Goal: Task Accomplishment & Management: Use online tool/utility

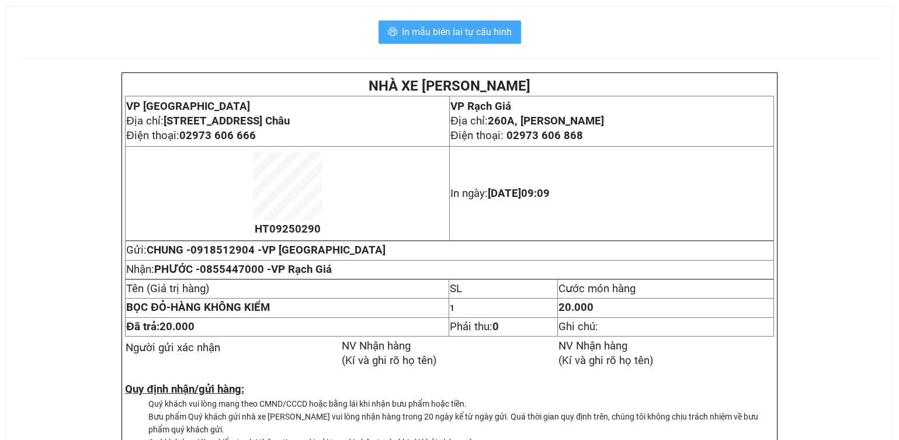
click at [506, 33] on span "In mẫu biên lai tự cấu hình" at bounding box center [457, 32] width 110 height 15
click at [409, 29] on span "In mẫu biên lai tự cấu hình" at bounding box center [457, 32] width 110 height 15
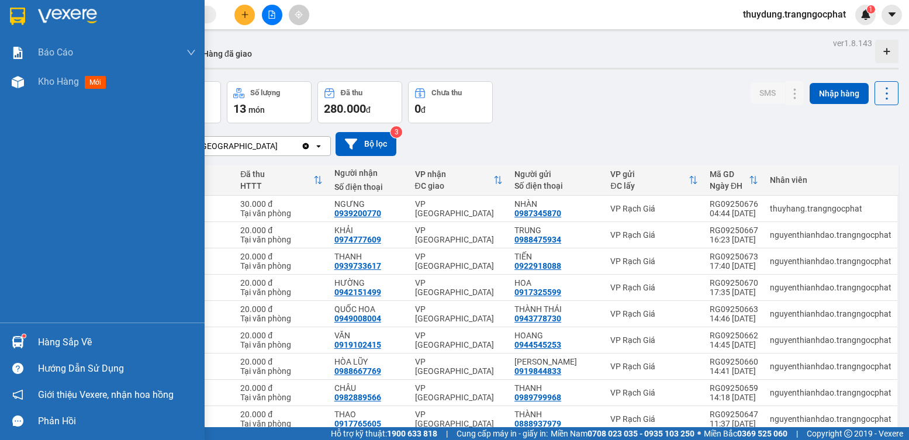
scroll to position [54, 0]
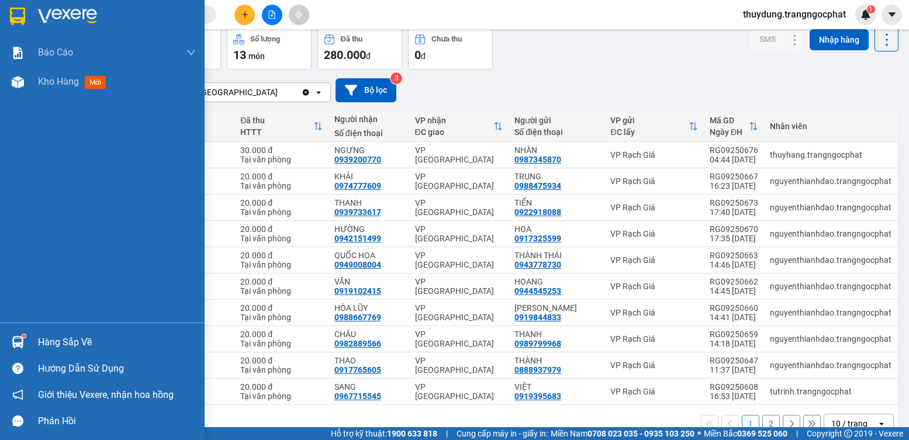
click at [58, 343] on div "Hàng sắp về" at bounding box center [117, 343] width 158 height 18
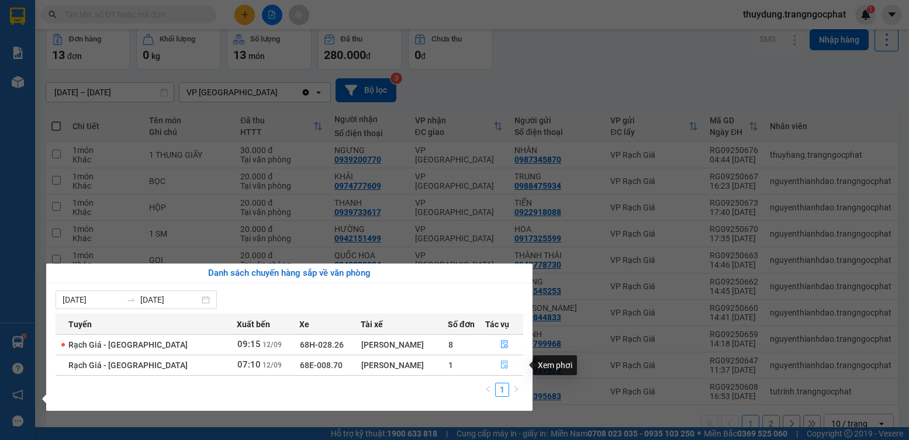
click at [503, 362] on icon "file-done" at bounding box center [504, 365] width 8 height 8
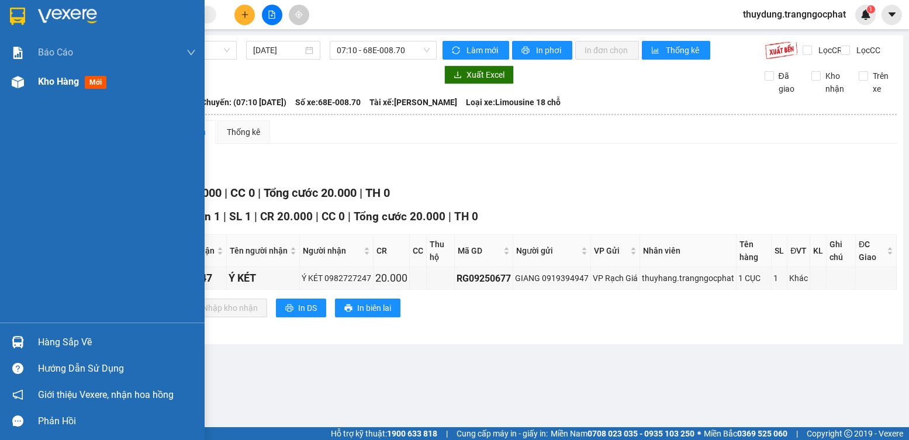
click at [92, 79] on span "mới" at bounding box center [96, 82] width 22 height 13
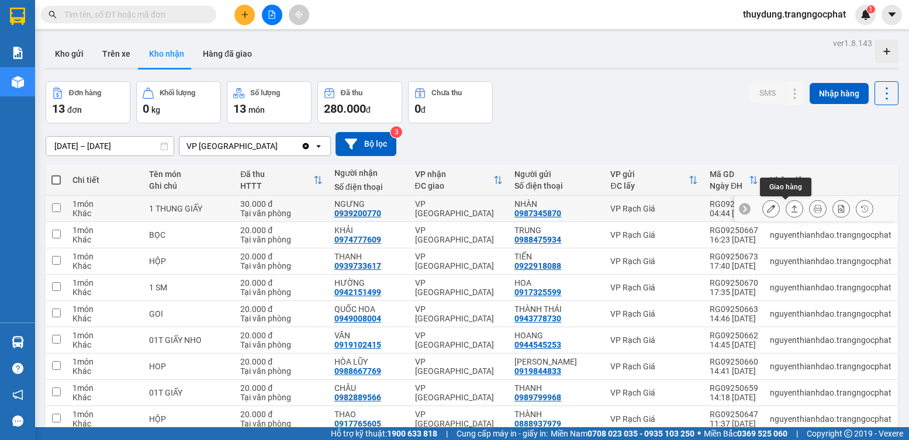
click at [790, 211] on icon at bounding box center [794, 209] width 8 height 8
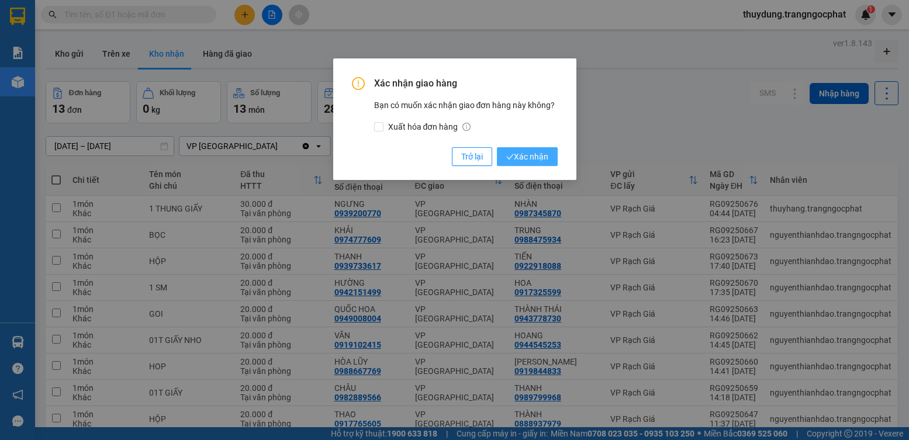
click at [538, 157] on span "Xác nhận" at bounding box center [527, 156] width 42 height 13
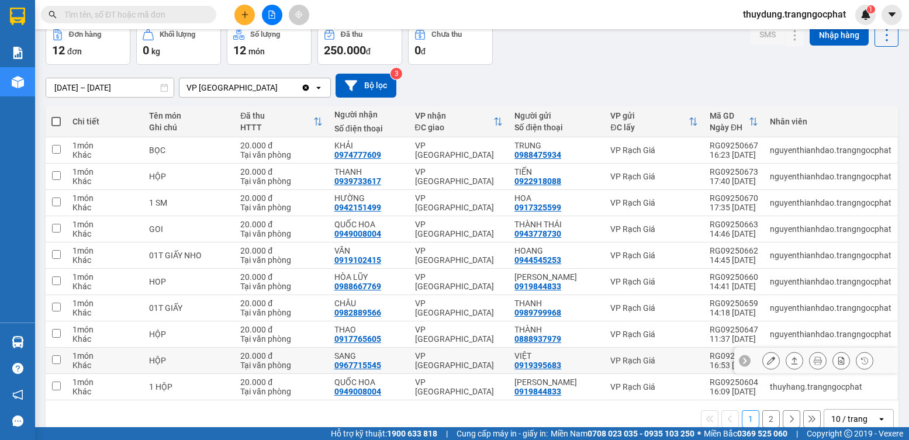
scroll to position [79, 0]
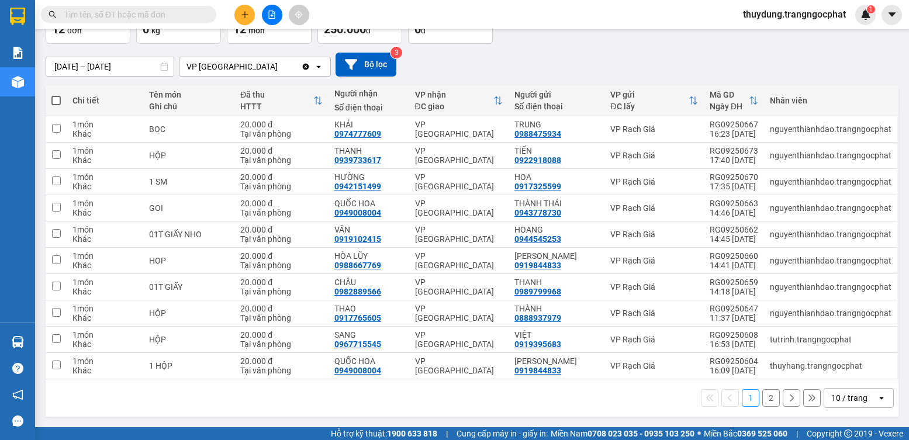
click at [762, 401] on button "2" at bounding box center [771, 398] width 18 height 18
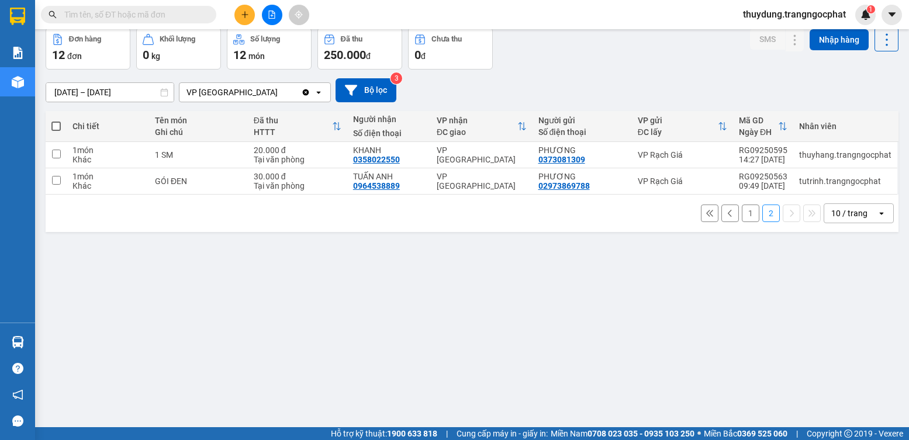
click at [742, 211] on button "1" at bounding box center [751, 214] width 18 height 18
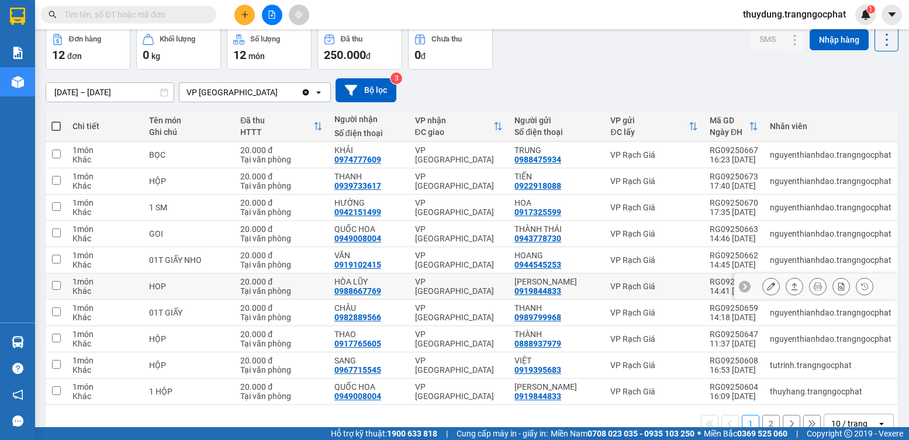
scroll to position [0, 0]
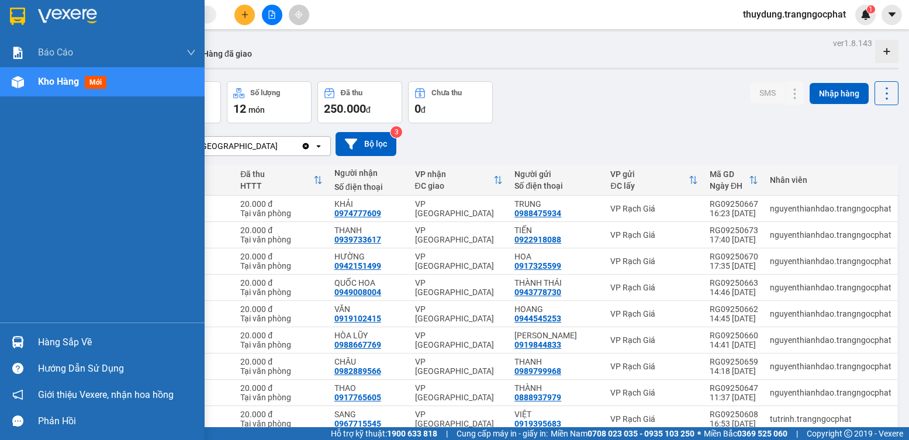
click at [16, 346] on img at bounding box center [18, 342] width 12 height 12
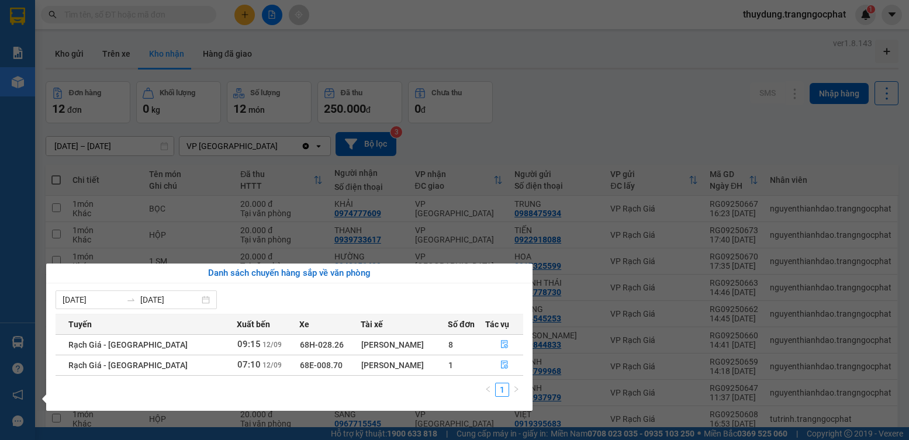
click at [17, 214] on div "Báo cáo Doanh số tạo đơn theo VP gửi mới (nhà xe) Doanh số tạo đơn theo VP gửi …" at bounding box center [17, 220] width 35 height 440
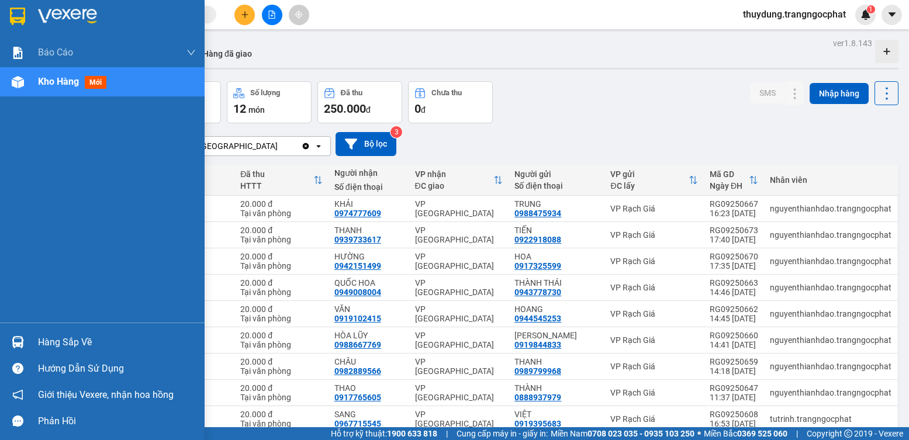
click at [86, 341] on div "Hàng sắp về" at bounding box center [117, 343] width 158 height 18
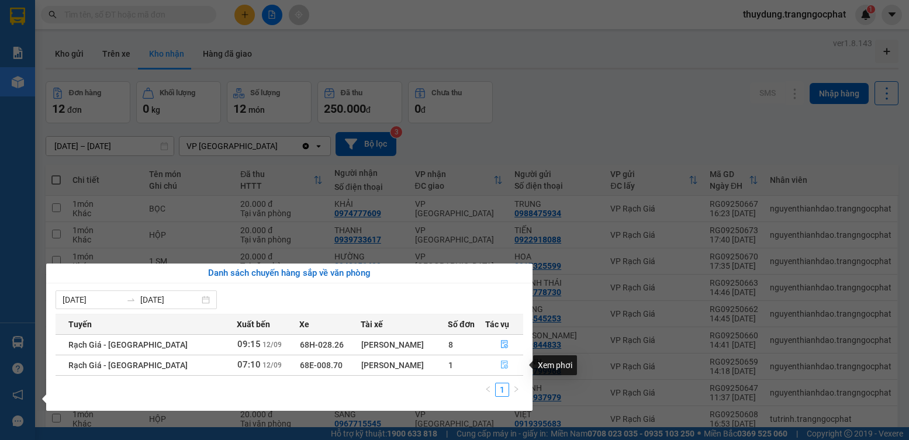
click at [501, 364] on icon "file-done" at bounding box center [504, 365] width 7 height 8
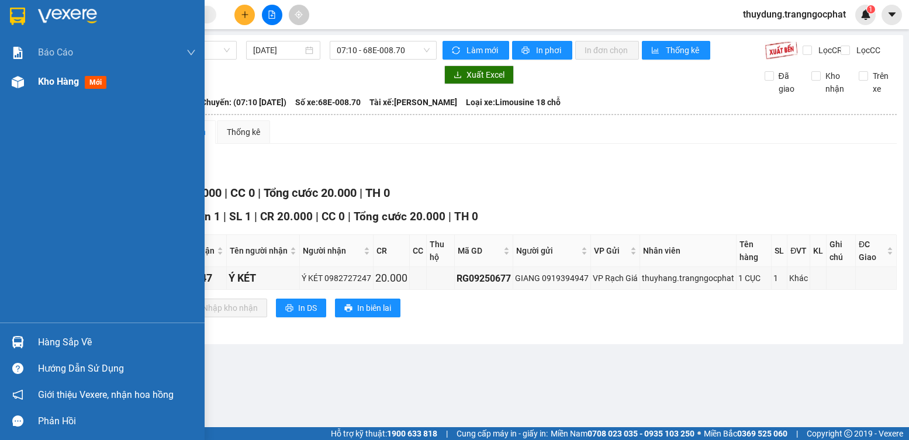
click at [98, 80] on span "mới" at bounding box center [96, 82] width 22 height 13
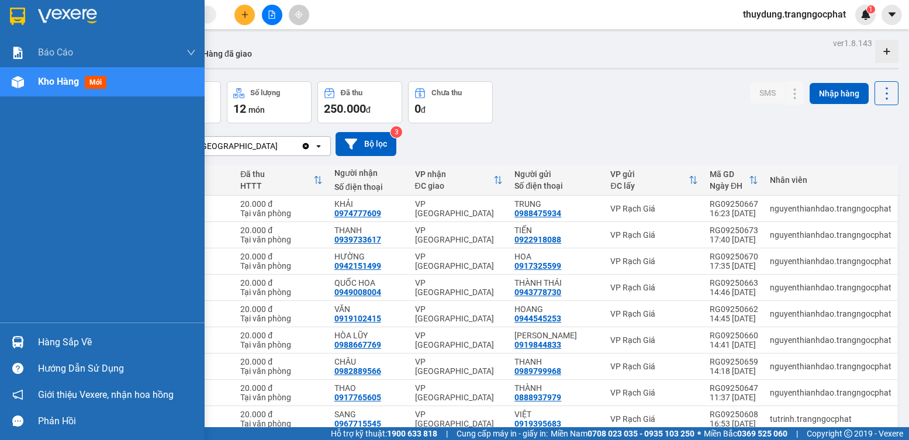
click at [79, 341] on div "Hàng sắp về" at bounding box center [117, 343] width 158 height 18
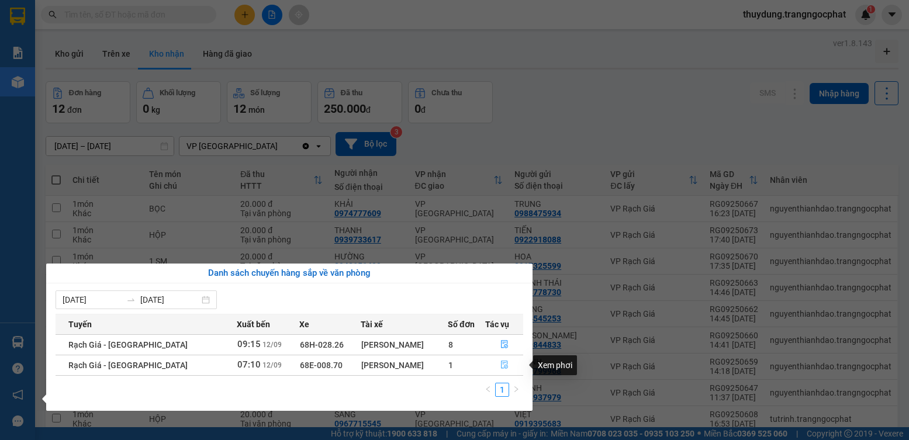
click at [500, 362] on icon "file-done" at bounding box center [504, 365] width 8 height 8
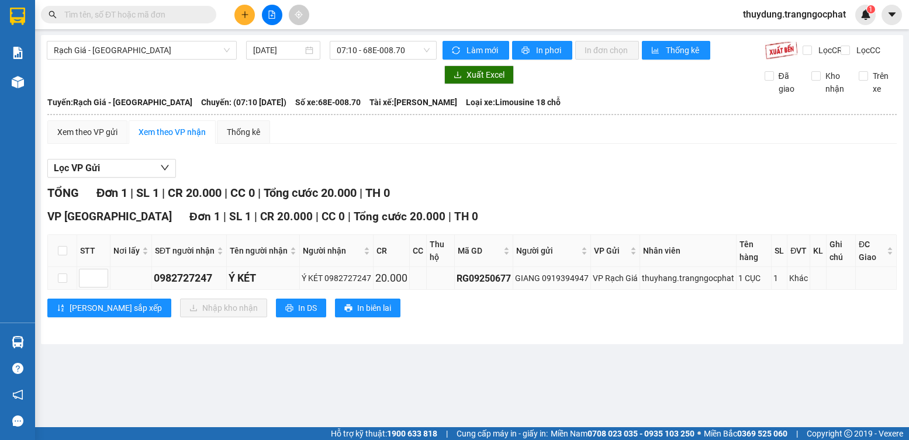
click at [175, 286] on div "0982727247" at bounding box center [189, 278] width 71 height 16
copy div "0982727247"
click at [65, 283] on input "checkbox" at bounding box center [62, 278] width 9 height 9
checkbox input "true"
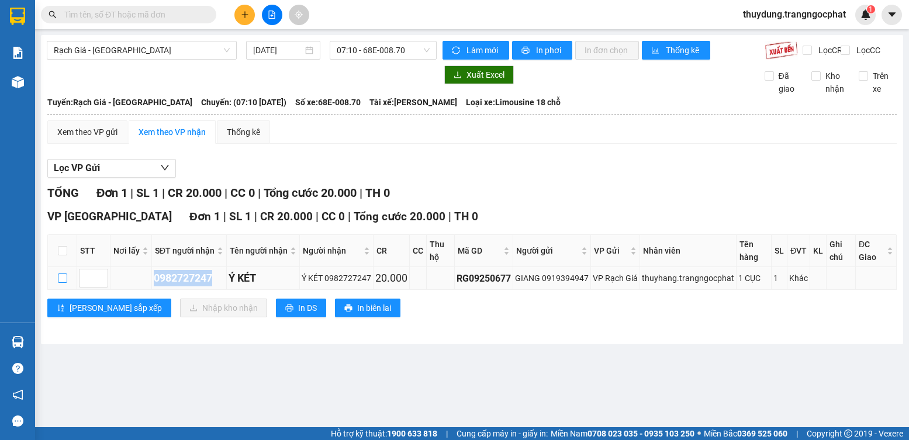
checkbox input "true"
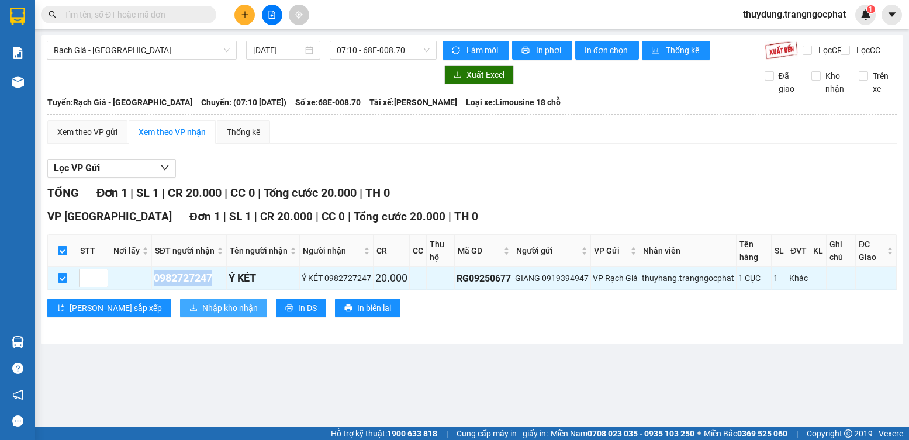
click at [202, 314] on span "Nhập kho nhận" at bounding box center [230, 308] width 56 height 13
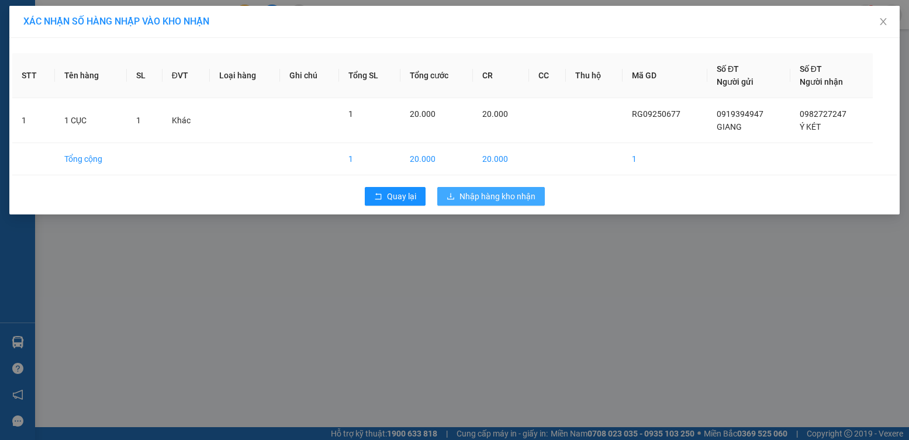
click at [516, 201] on span "Nhập hàng kho nhận" at bounding box center [497, 196] width 76 height 13
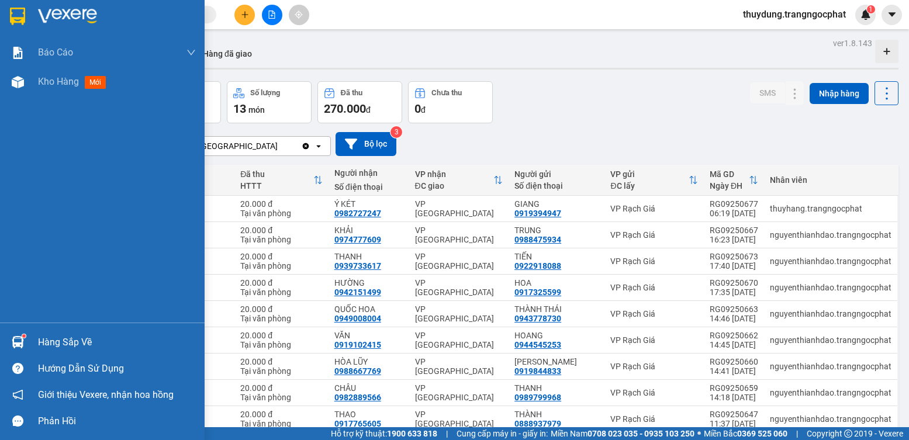
click at [39, 342] on div "Hàng sắp về" at bounding box center [117, 343] width 158 height 18
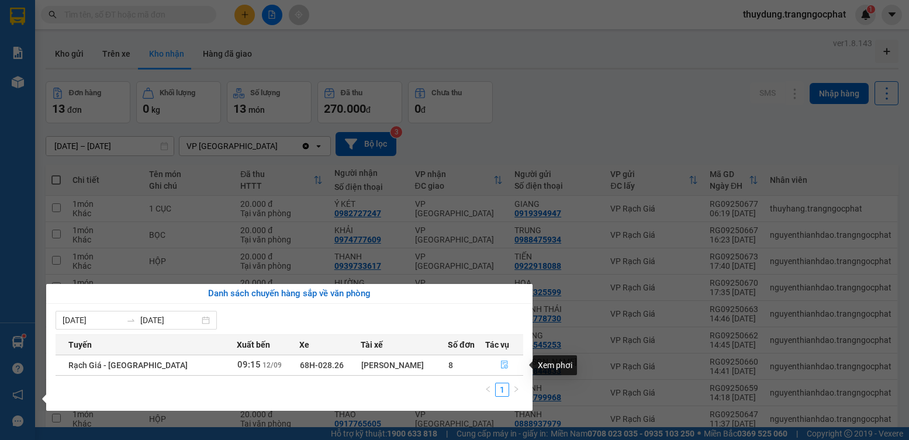
click at [500, 365] on icon "file-done" at bounding box center [504, 365] width 8 height 8
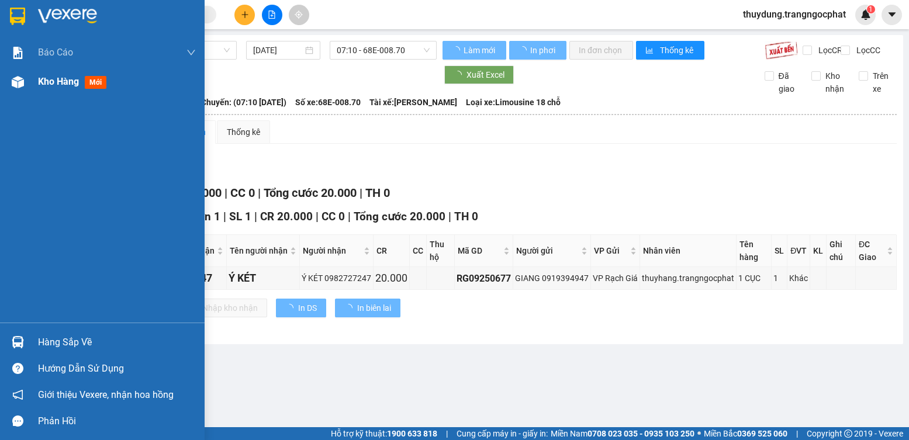
click at [96, 80] on span "mới" at bounding box center [96, 82] width 22 height 13
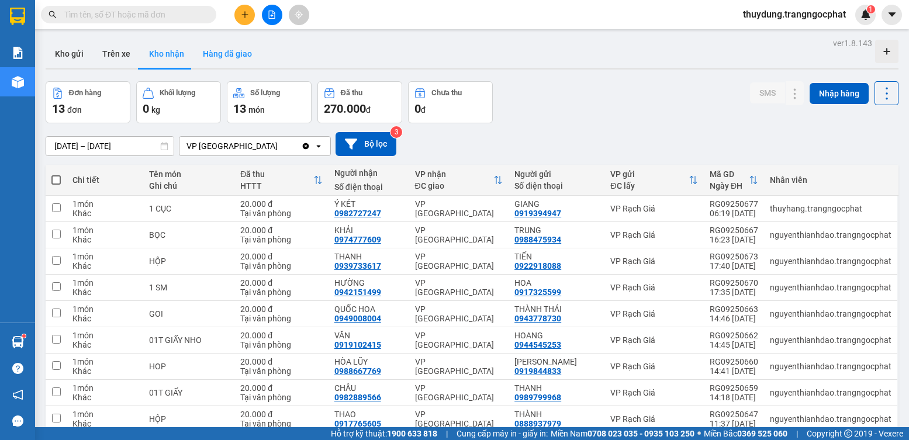
click at [213, 50] on button "Hàng đã giao" at bounding box center [227, 54] width 68 height 28
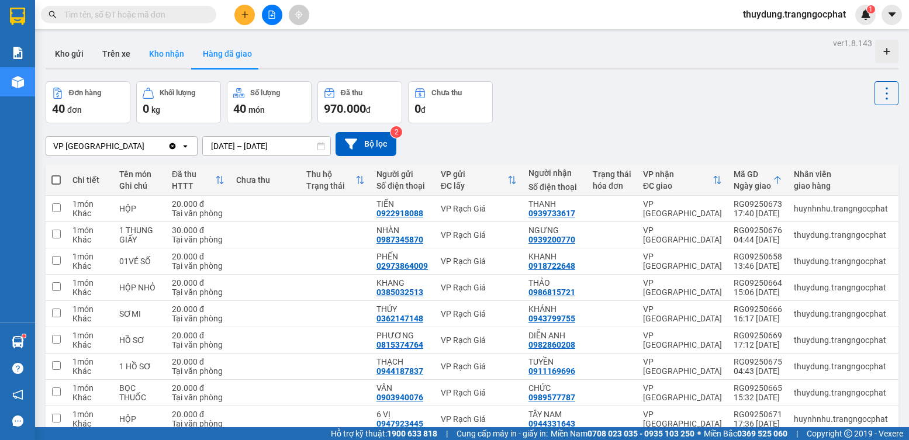
click at [165, 56] on button "Kho nhận" at bounding box center [167, 54] width 54 height 28
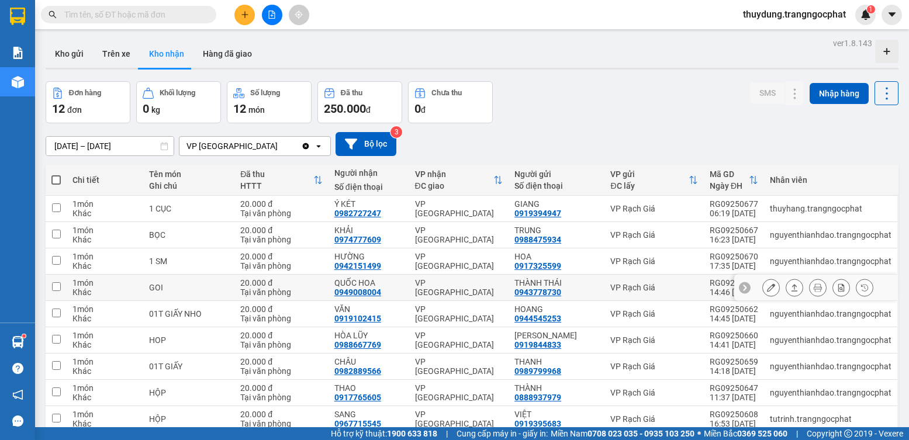
click at [786, 289] on button at bounding box center [794, 288] width 16 height 20
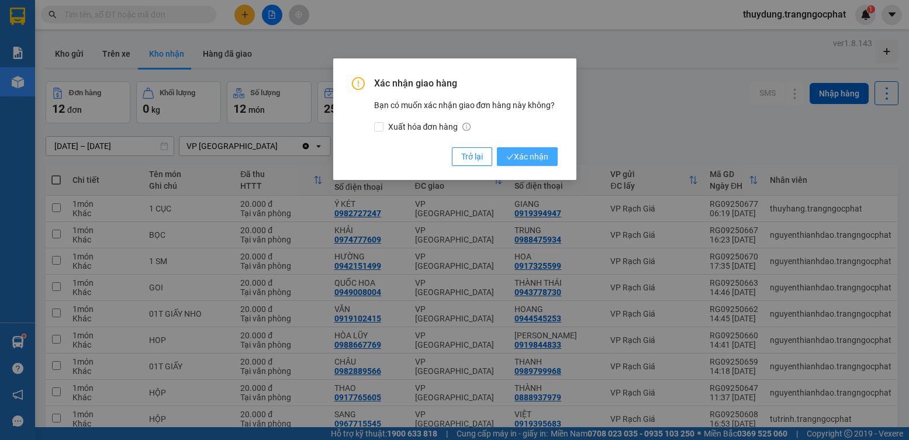
click at [547, 153] on span "Xác nhận" at bounding box center [527, 156] width 42 height 13
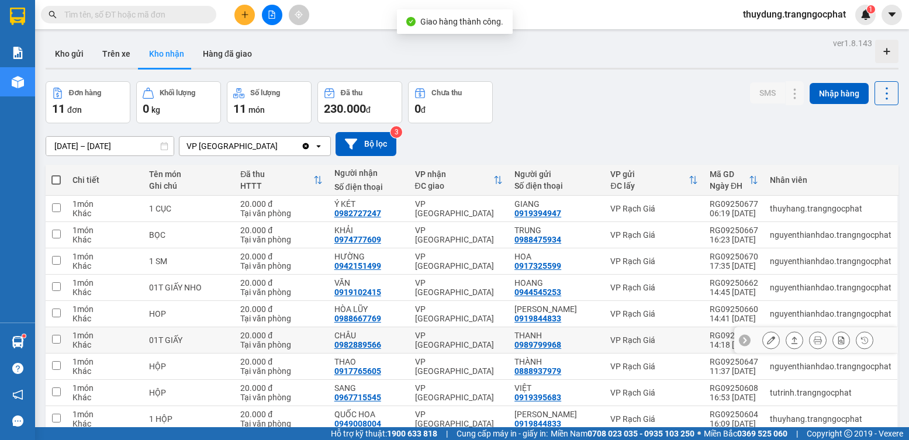
scroll to position [79, 0]
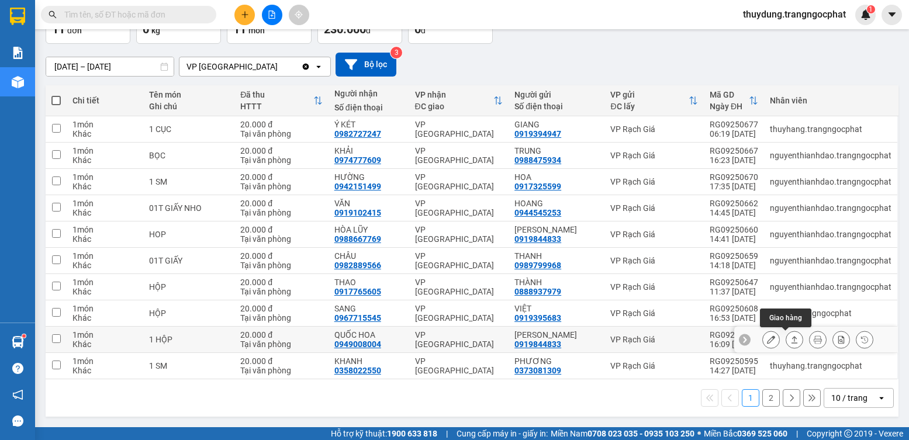
click at [790, 338] on icon at bounding box center [794, 339] width 8 height 8
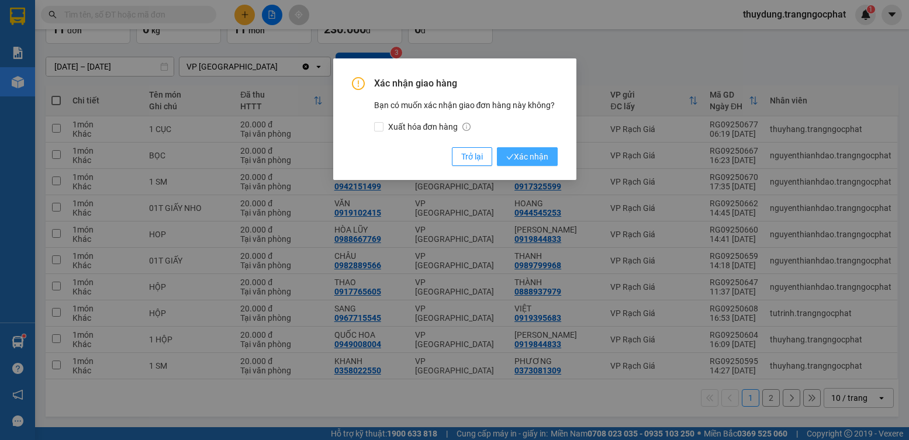
click at [534, 154] on span "Xác nhận" at bounding box center [527, 156] width 42 height 13
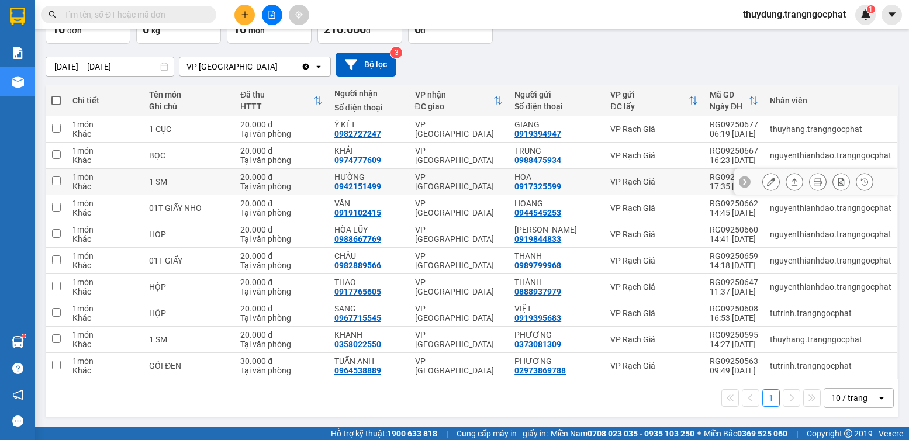
scroll to position [0, 0]
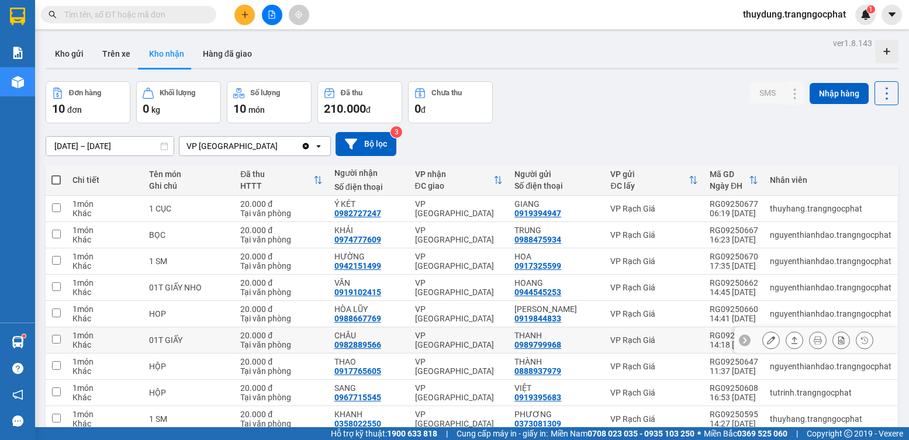
click at [790, 340] on icon at bounding box center [794, 340] width 8 height 8
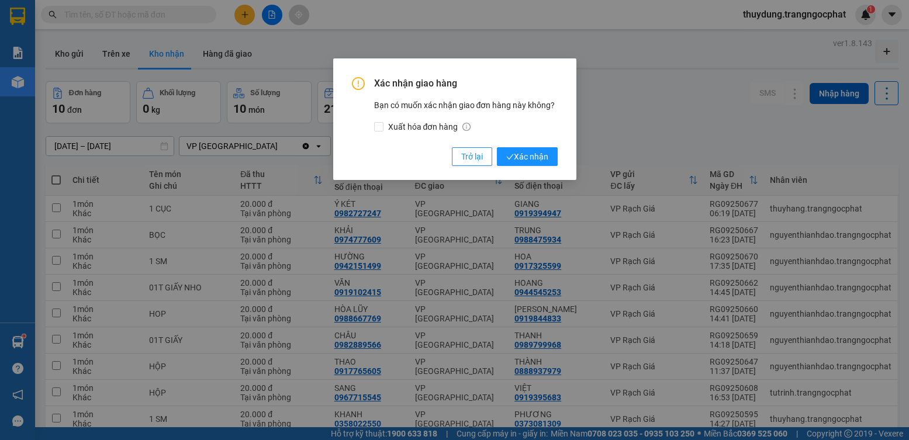
click at [524, 147] on div "Xác nhận giao hàng Bạn có muốn xác nhận giao đơn hàng này không? Xuất hóa đơn h…" at bounding box center [455, 121] width 206 height 89
click at [533, 163] on span "Xác nhận" at bounding box center [527, 156] width 42 height 13
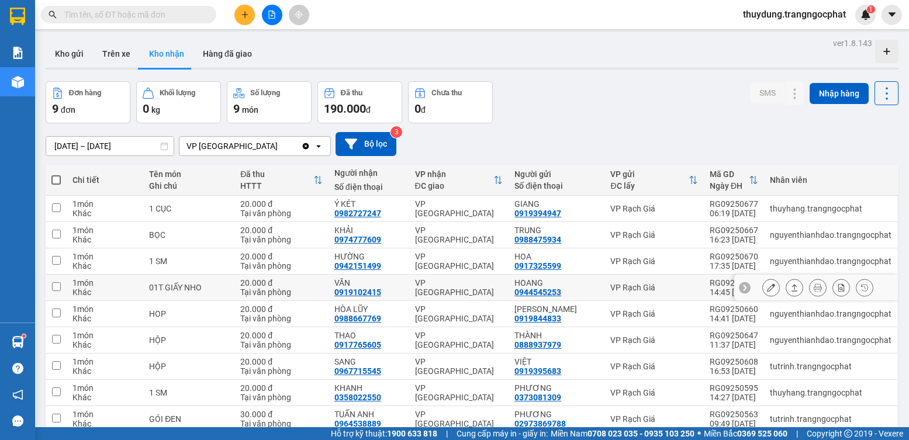
scroll to position [54, 0]
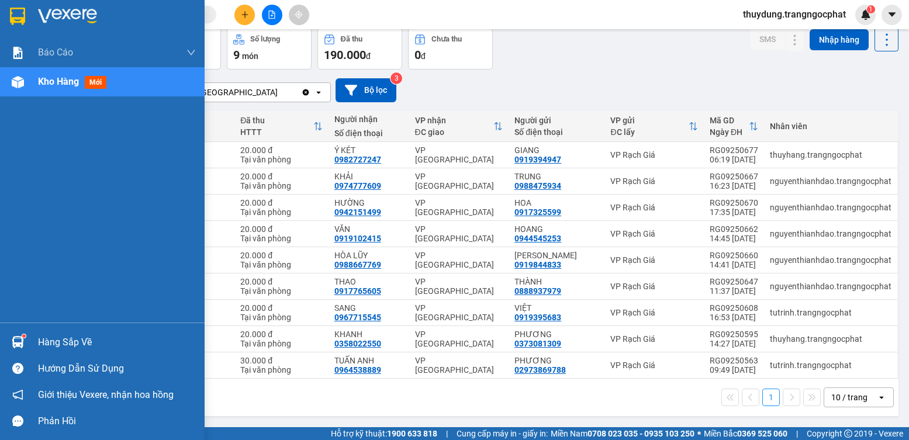
click at [74, 345] on div "Hàng sắp về" at bounding box center [117, 343] width 158 height 18
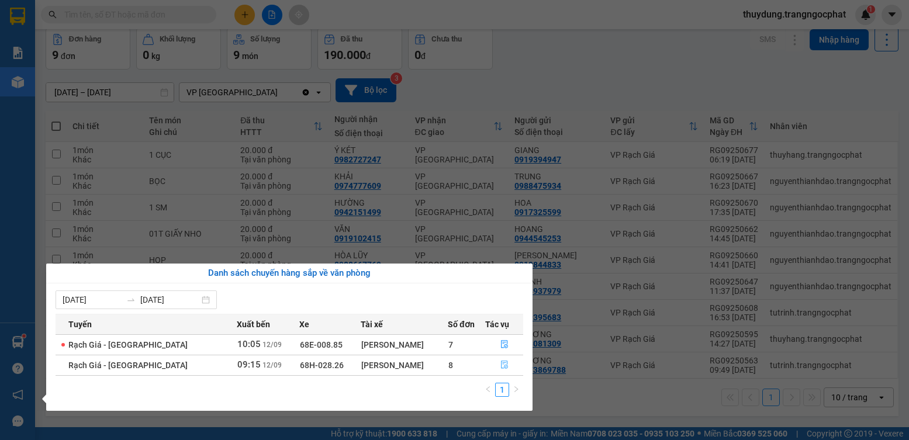
click at [500, 364] on icon "file-done" at bounding box center [504, 365] width 8 height 8
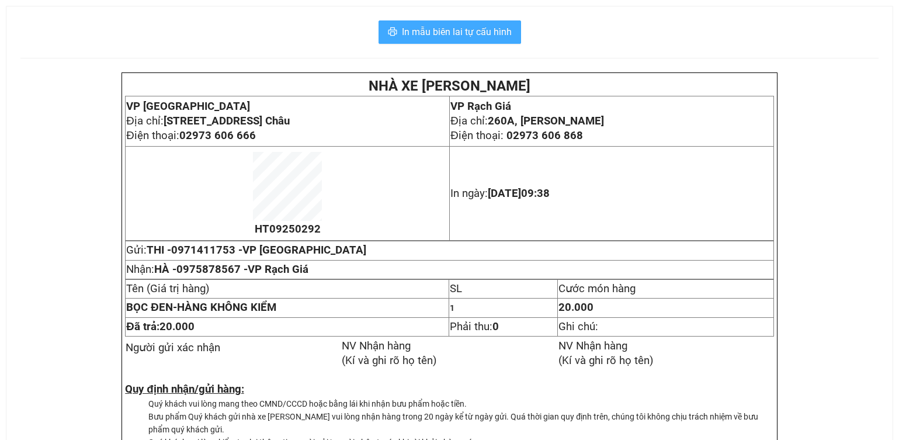
click at [510, 27] on span "In mẫu biên lai tự cấu hình" at bounding box center [457, 32] width 110 height 15
click at [504, 34] on span "In mẫu biên lai tự cấu hình" at bounding box center [457, 32] width 110 height 15
click at [517, 32] on button "In mẫu biên lai tự cấu hình" at bounding box center [450, 31] width 143 height 23
click at [489, 30] on span "In mẫu biên lai tự cấu hình" at bounding box center [457, 32] width 110 height 15
drag, startPoint x: 510, startPoint y: 26, endPoint x: 513, endPoint y: 31, distance: 6.0
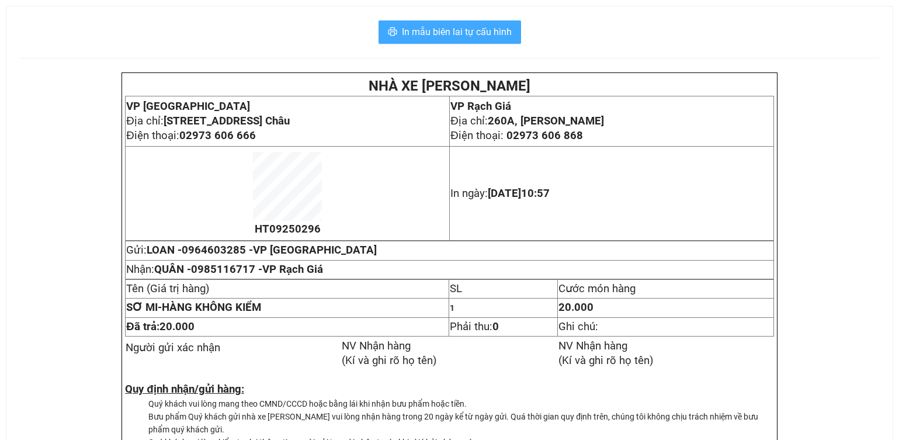
click at [513, 31] on button "In mẫu biên lai tự cấu hình" at bounding box center [450, 31] width 143 height 23
